Goal: Task Accomplishment & Management: Manage account settings

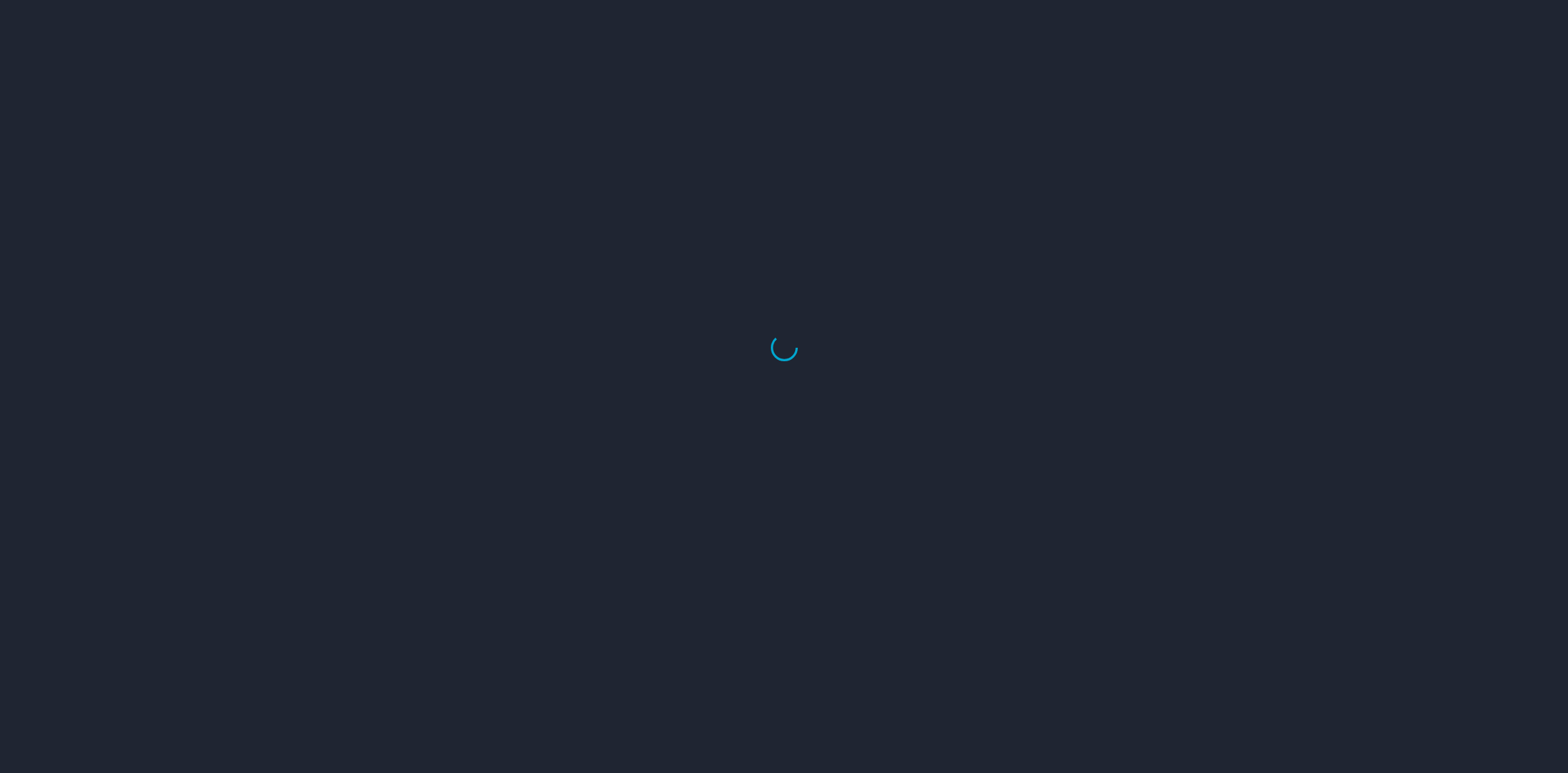
select select "US"
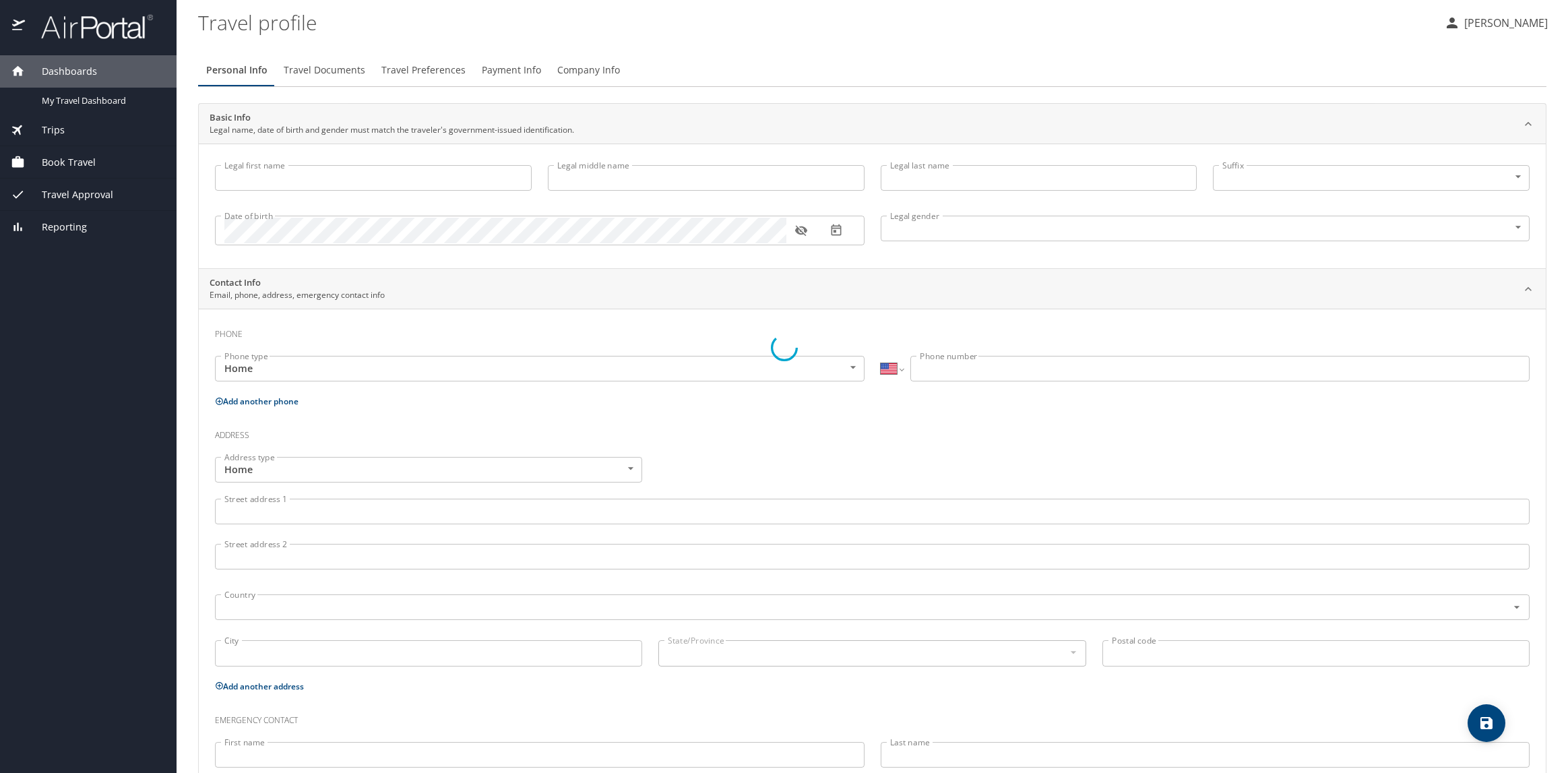
type input "[PERSON_NAME]"
type input "[DEMOGRAPHIC_DATA]"
type input "[PERSON_NAME]"
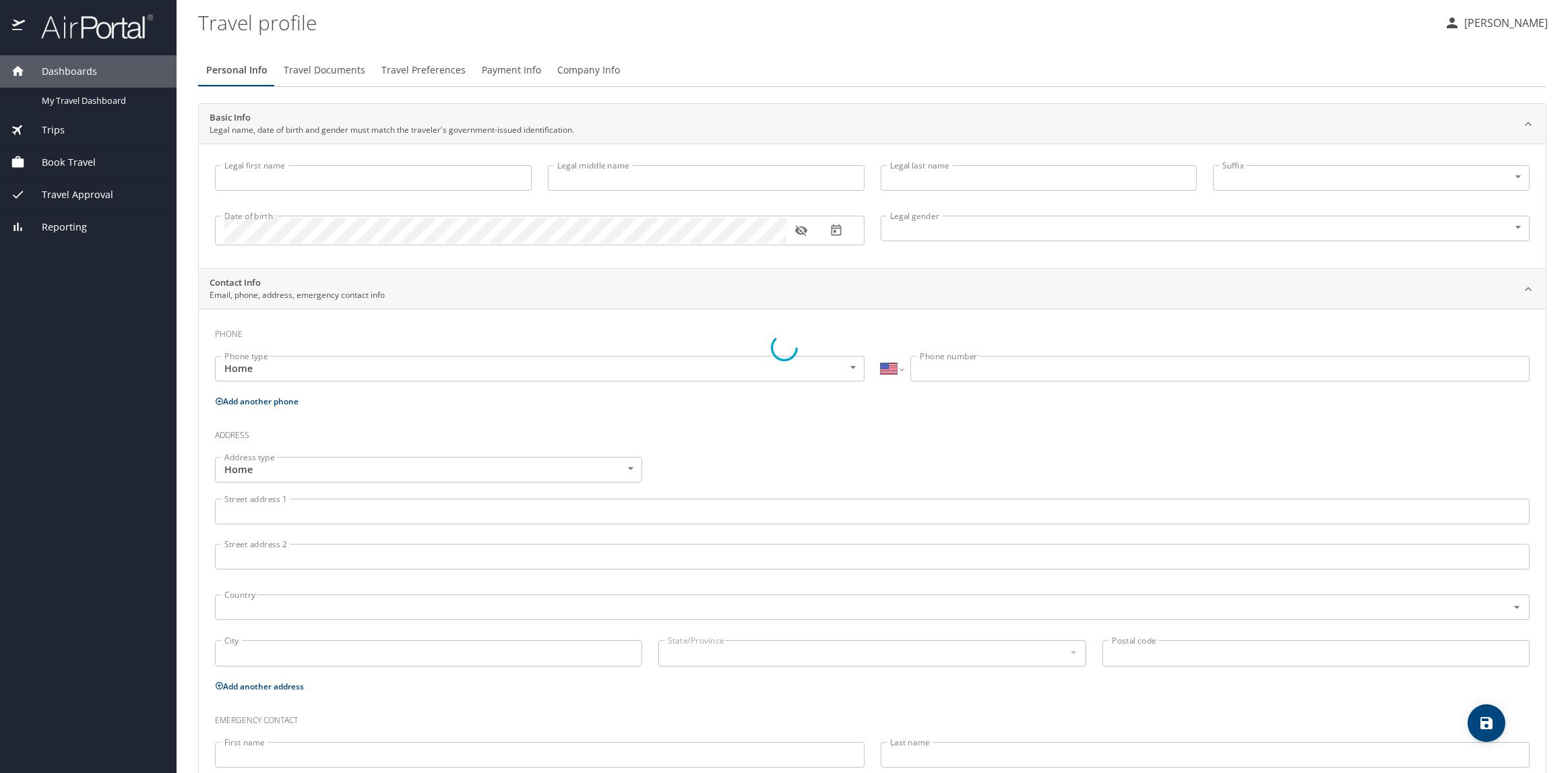
type input "[PERSON_NAME]"
type input "[PHONE_NUMBER]"
type input "[EMAIL_ADDRESS][DOMAIN_NAME]"
select select "US"
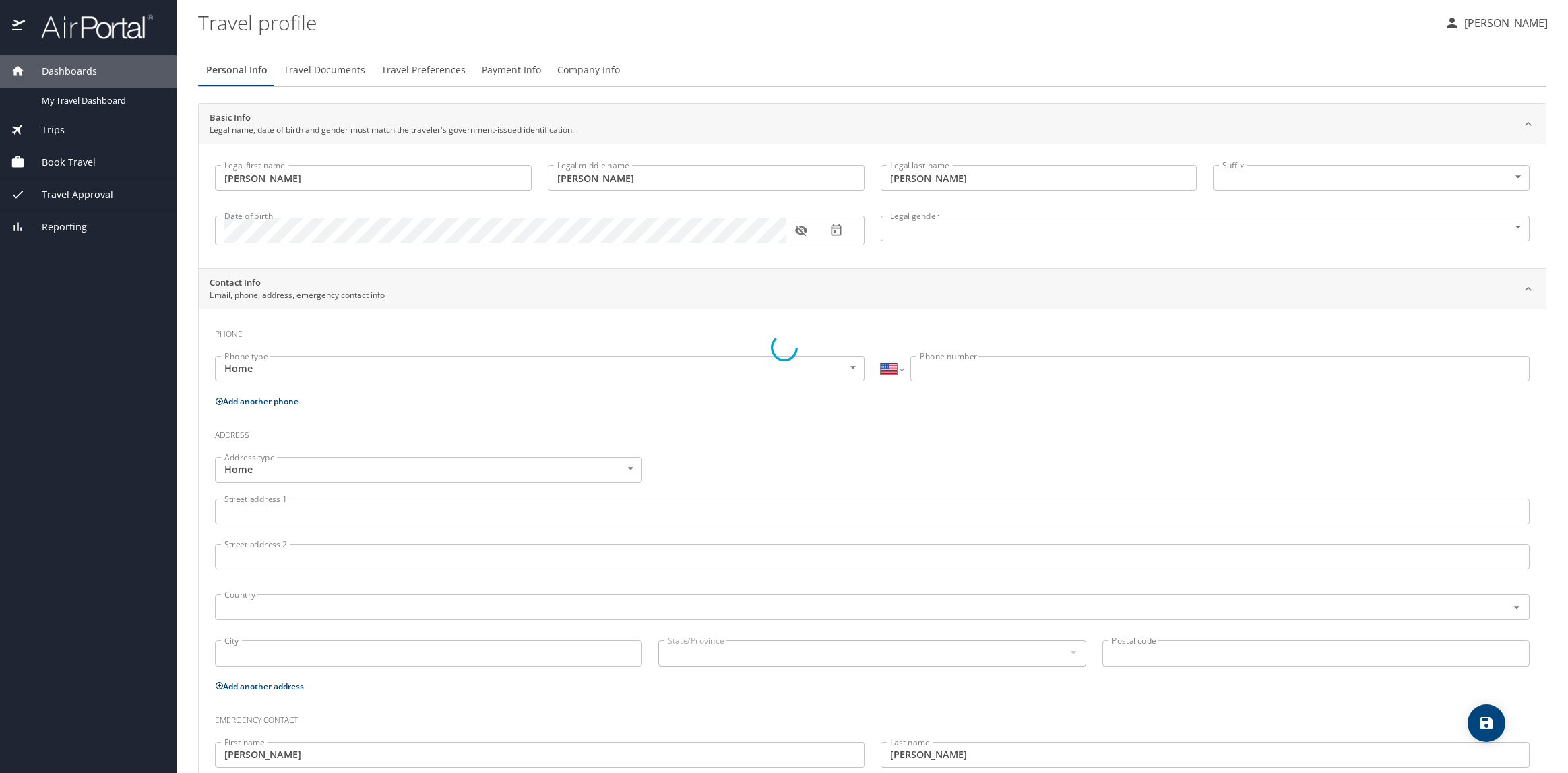
select select "US"
